Goal: Information Seeking & Learning: Learn about a topic

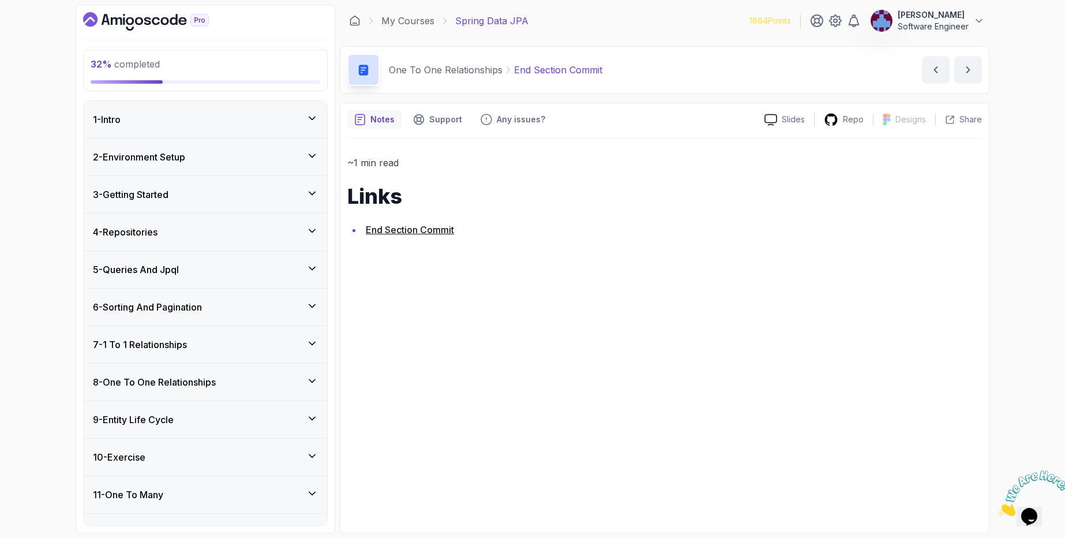
scroll to position [86, 0]
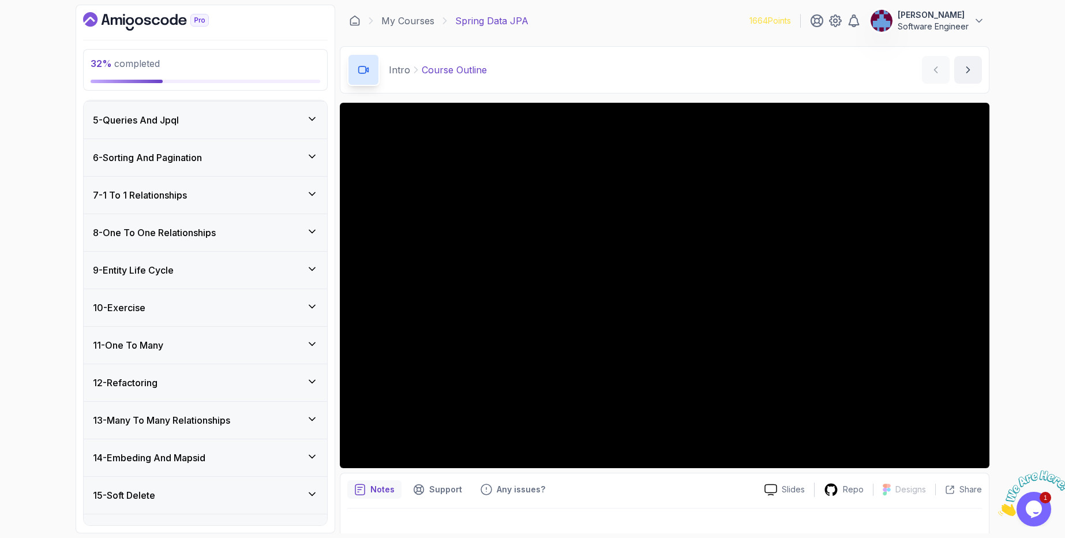
scroll to position [346, 0]
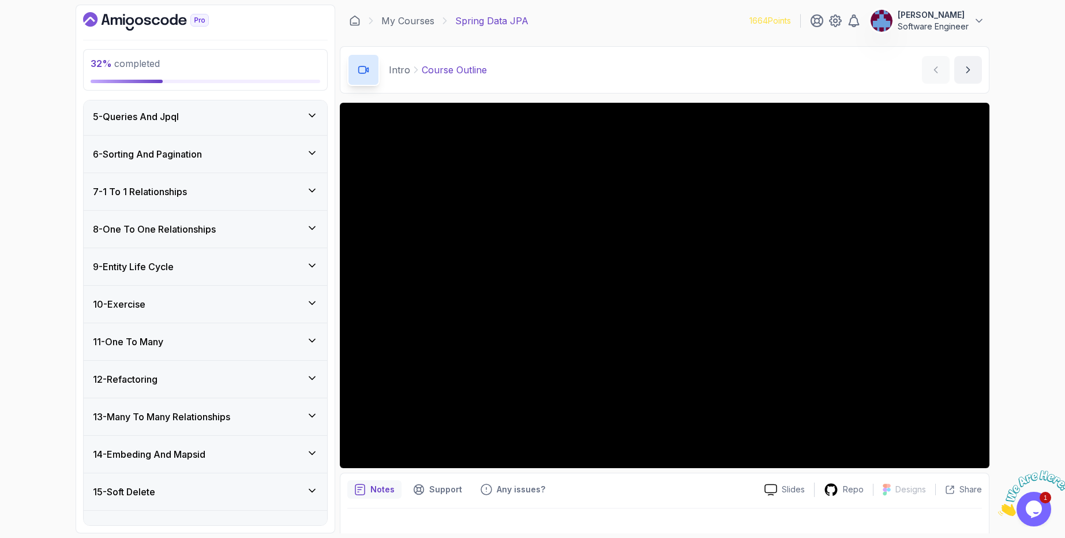
click at [216, 189] on div "7 - 1 To 1 Relationships" at bounding box center [205, 192] width 225 height 14
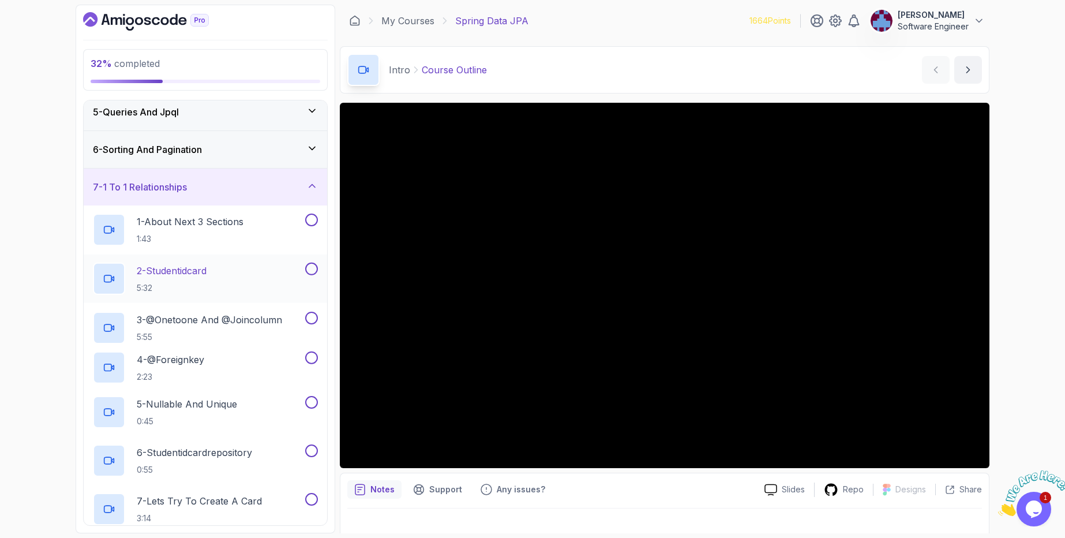
scroll to position [152, 0]
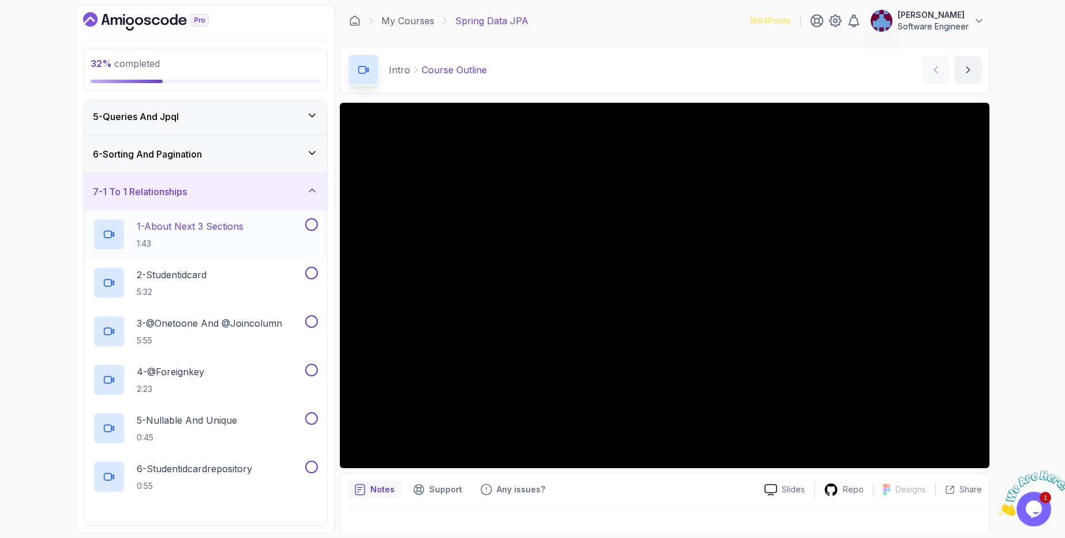
click at [237, 228] on p "1 - About Next 3 Sections" at bounding box center [190, 226] width 107 height 14
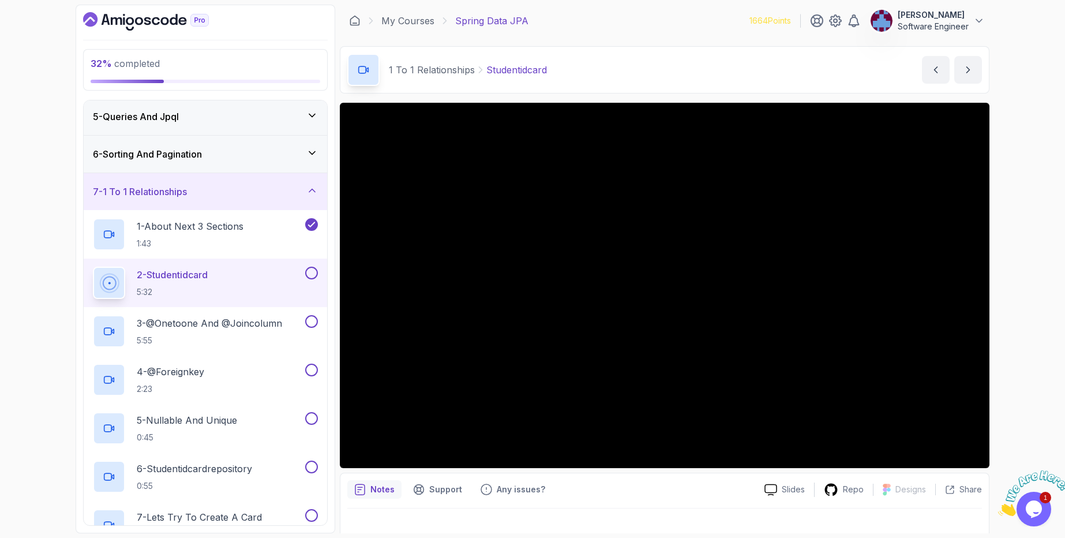
click at [311, 275] on button at bounding box center [311, 273] width 13 height 13
click at [273, 323] on p "3 - @Onetoone And @Joincolumn" at bounding box center [209, 323] width 145 height 14
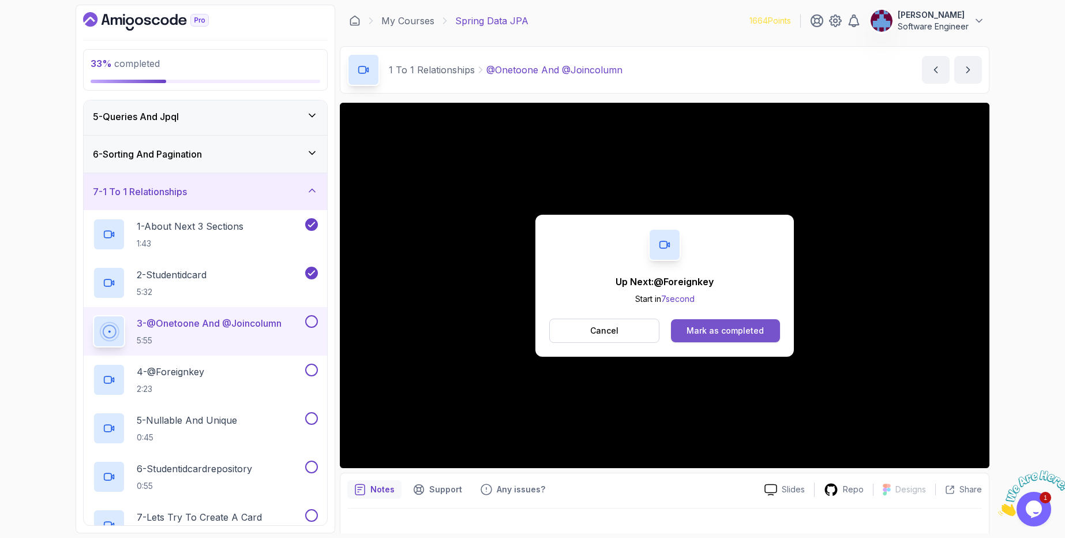
click at [729, 333] on div "Mark as completed" at bounding box center [724, 331] width 77 height 12
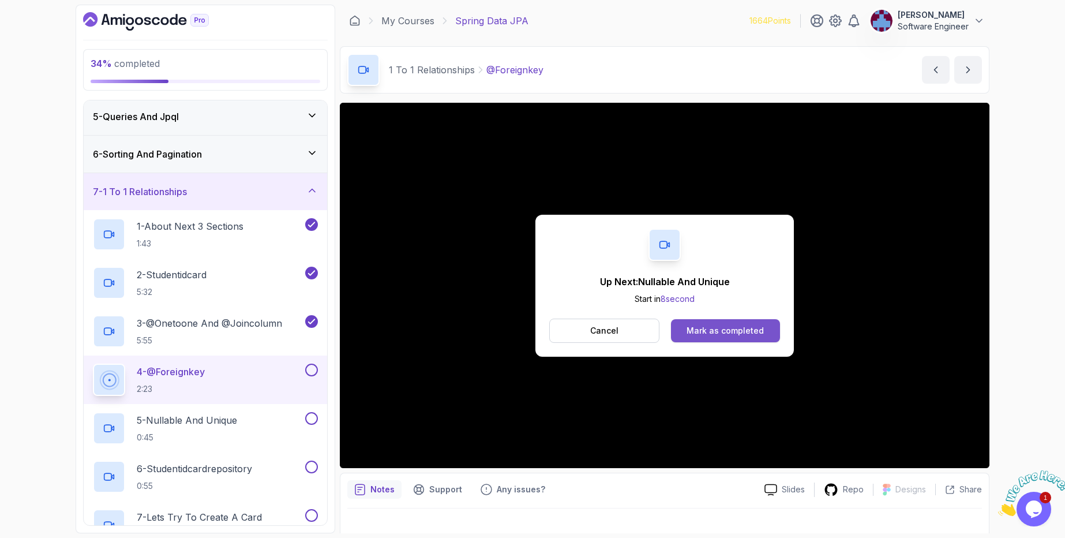
click at [721, 336] on div "Mark as completed" at bounding box center [724, 331] width 77 height 12
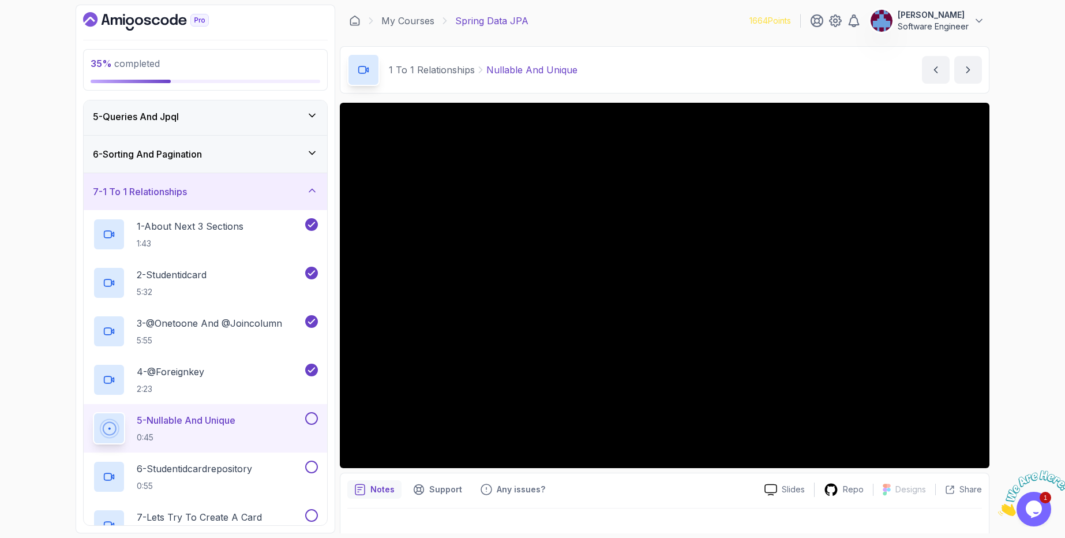
click at [313, 420] on button at bounding box center [311, 418] width 13 height 13
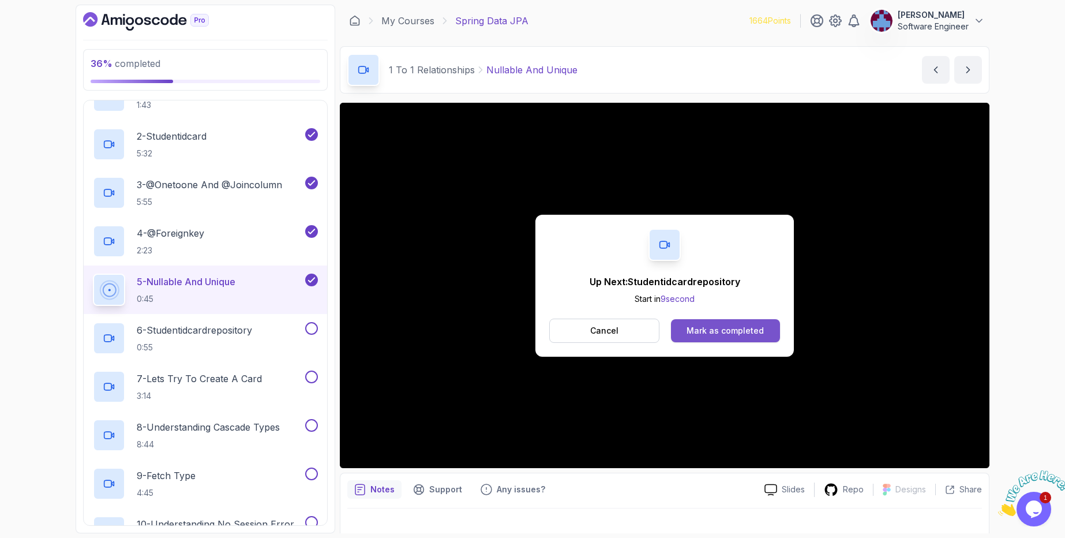
click at [710, 319] on button "Mark as completed" at bounding box center [725, 330] width 109 height 23
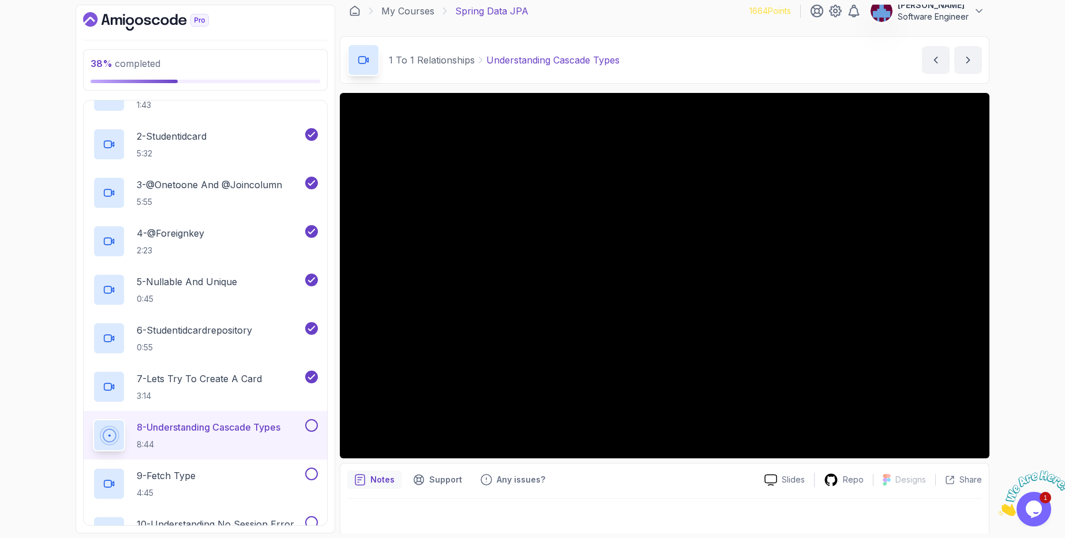
scroll to position [15, 0]
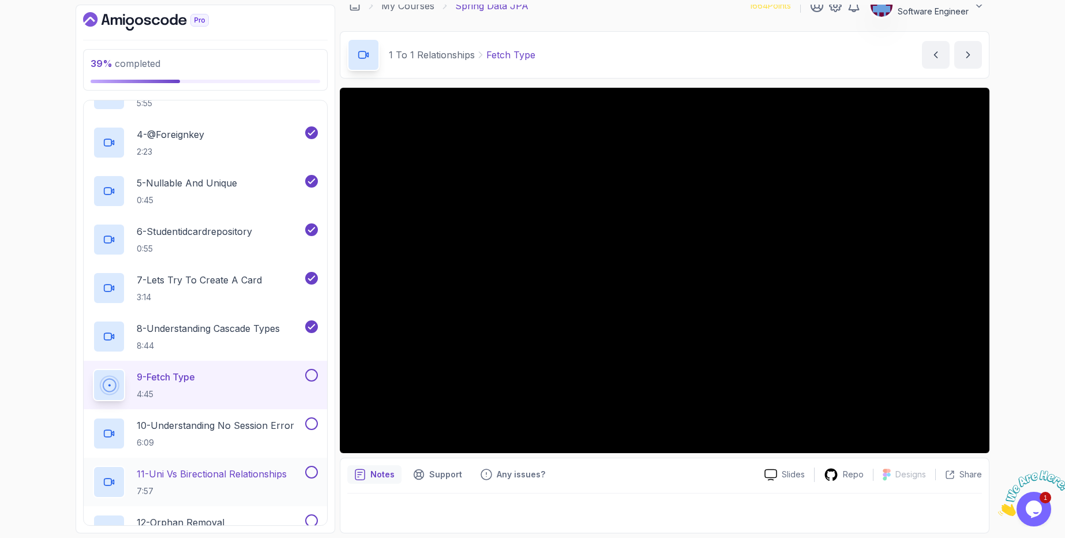
scroll to position [360, 0]
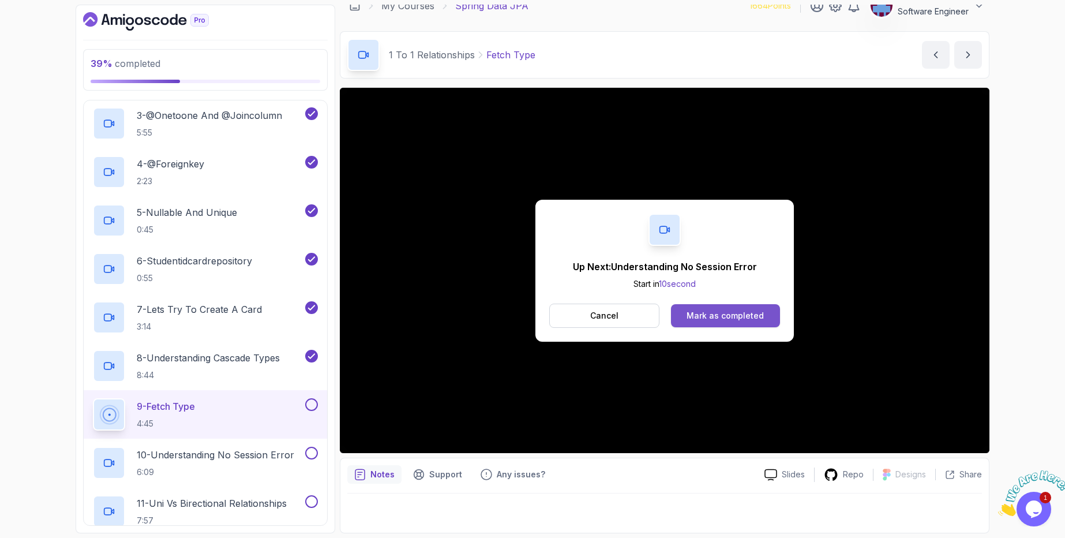
click at [745, 318] on div "Mark as completed" at bounding box center [724, 316] width 77 height 12
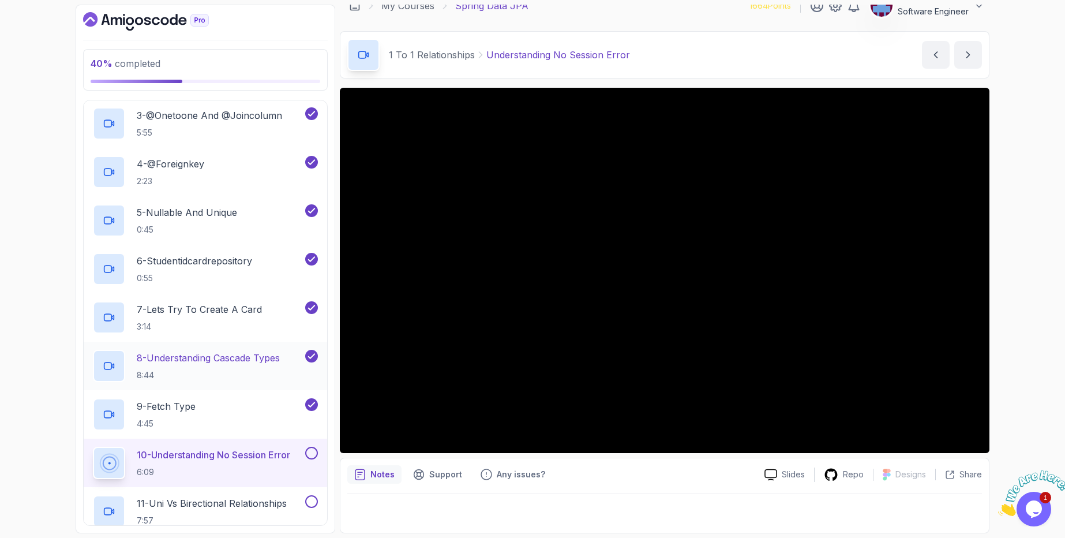
scroll to position [498, 0]
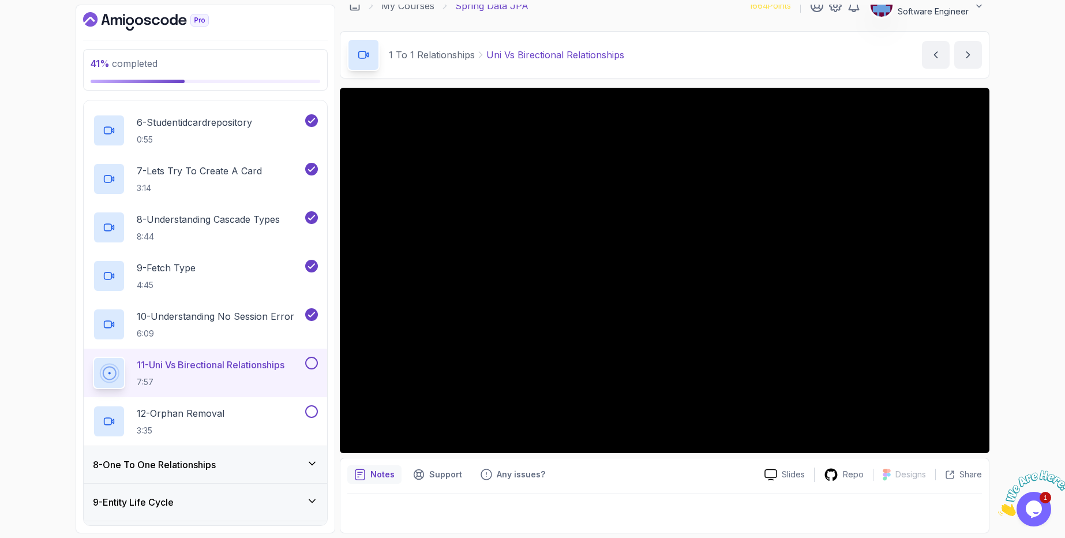
click at [307, 365] on button at bounding box center [311, 362] width 13 height 13
click at [254, 414] on div "12 - Orphan Removal 3:35" at bounding box center [198, 421] width 210 height 32
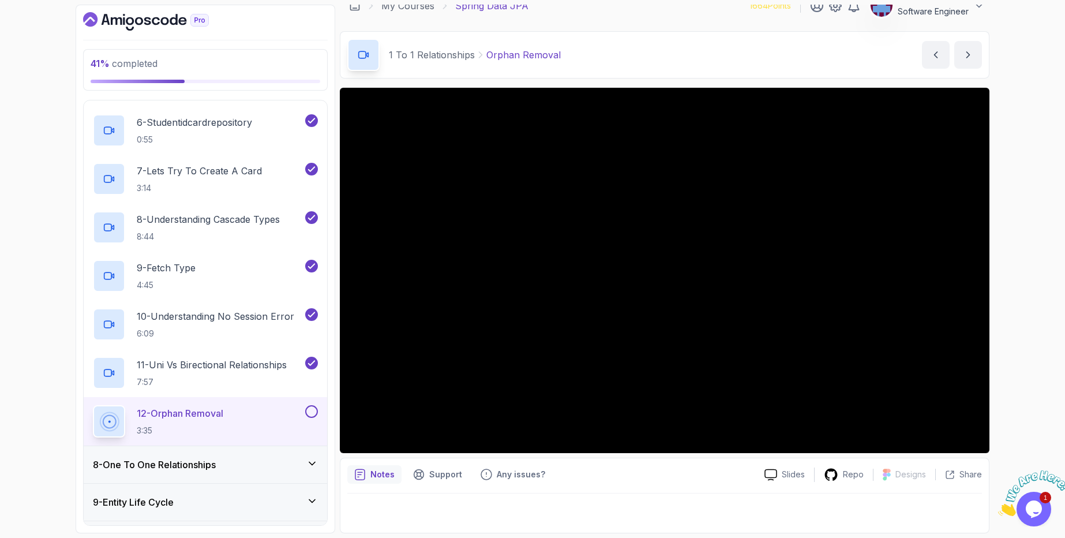
click at [307, 422] on button "12 - Orphan Removal 3:35" at bounding box center [205, 421] width 225 height 32
click at [316, 414] on button at bounding box center [311, 411] width 13 height 13
click at [195, 459] on h3 "8 - One To One Relationships" at bounding box center [154, 464] width 123 height 14
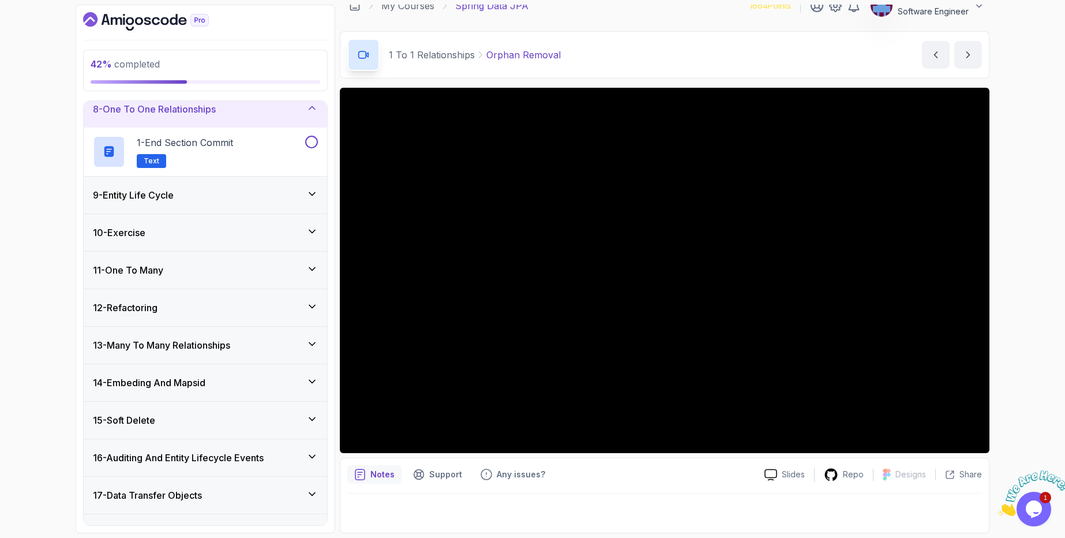
scroll to position [134, 0]
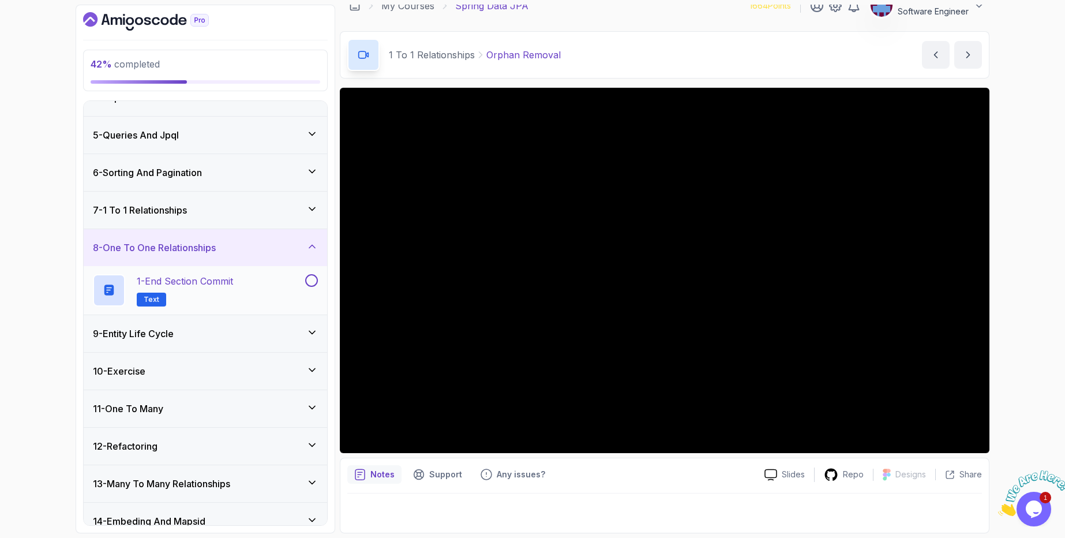
click at [232, 285] on p "1 - End Section Commit" at bounding box center [185, 281] width 96 height 14
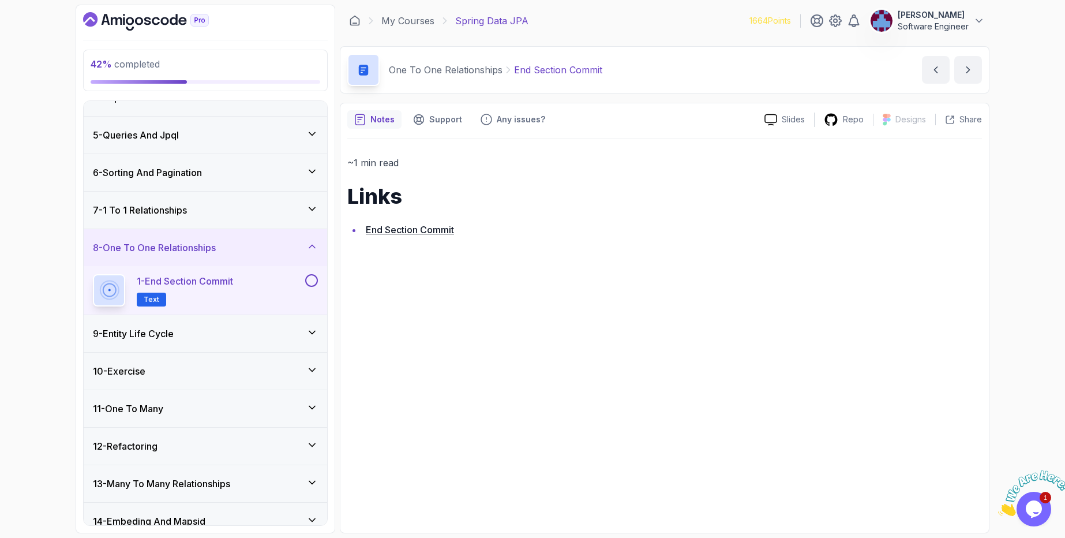
click at [300, 279] on div "1 - End Section Commit Text" at bounding box center [198, 290] width 210 height 32
click at [308, 282] on button at bounding box center [311, 280] width 13 height 13
click at [241, 299] on div "1 - End Section Commit Text" at bounding box center [198, 290] width 210 height 32
click at [233, 292] on h2 "1 - End Section Commit Text" at bounding box center [185, 290] width 96 height 32
